Goal: Task Accomplishment & Management: Manage account settings

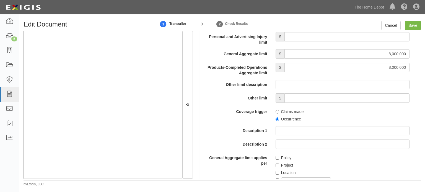
scroll to position [498, 0]
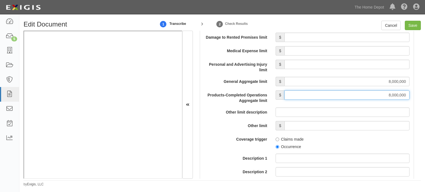
click at [397, 96] on input "8,000,000" at bounding box center [347, 95] width 125 height 9
click at [386, 24] on link "Cancel" at bounding box center [390, 25] width 19 height 9
